Goal: Navigation & Orientation: Find specific page/section

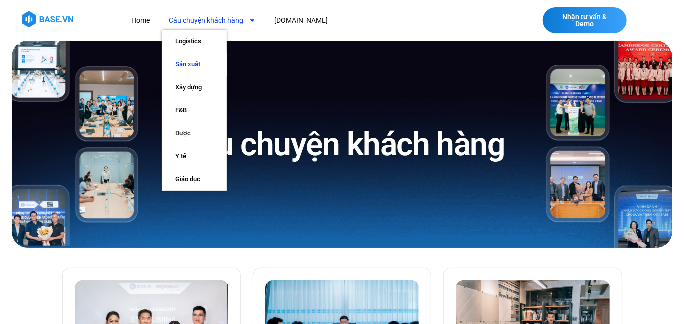
click at [190, 62] on link "Sản xuất" at bounding box center [194, 64] width 65 height 23
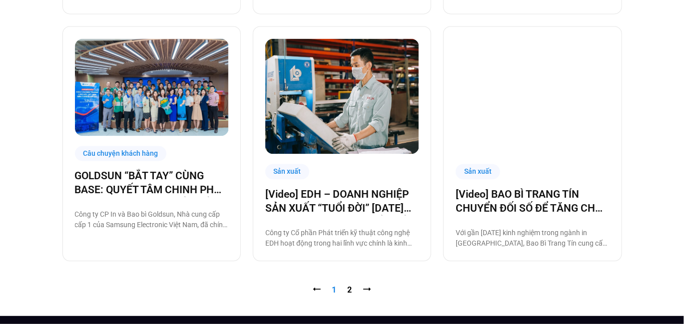
scroll to position [999, 0]
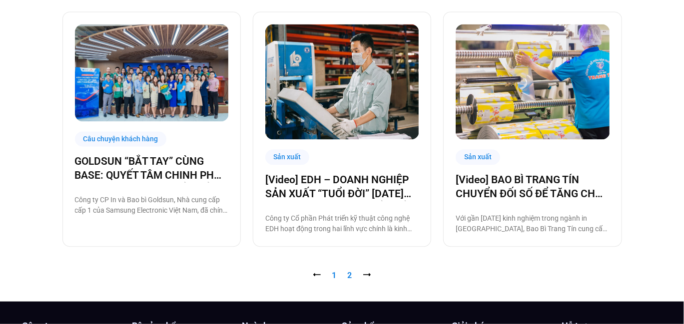
click at [351, 272] on link "Trang 2" at bounding box center [350, 275] width 4 height 9
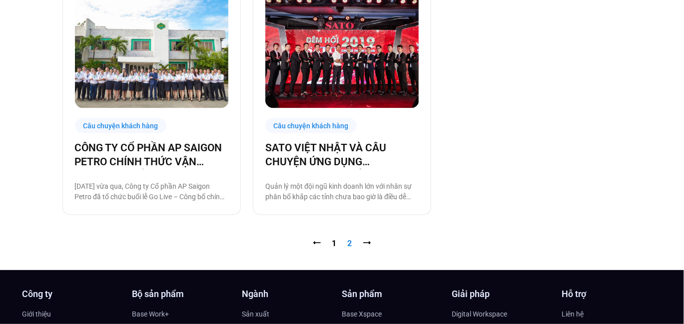
scroll to position [850, 0]
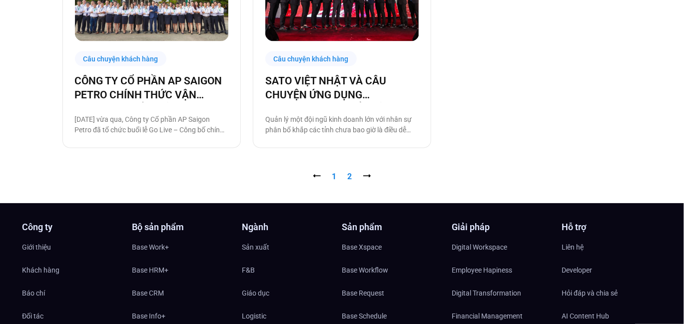
click at [332, 179] on link "Trang 1" at bounding box center [334, 176] width 4 height 9
